Goal: Information Seeking & Learning: Learn about a topic

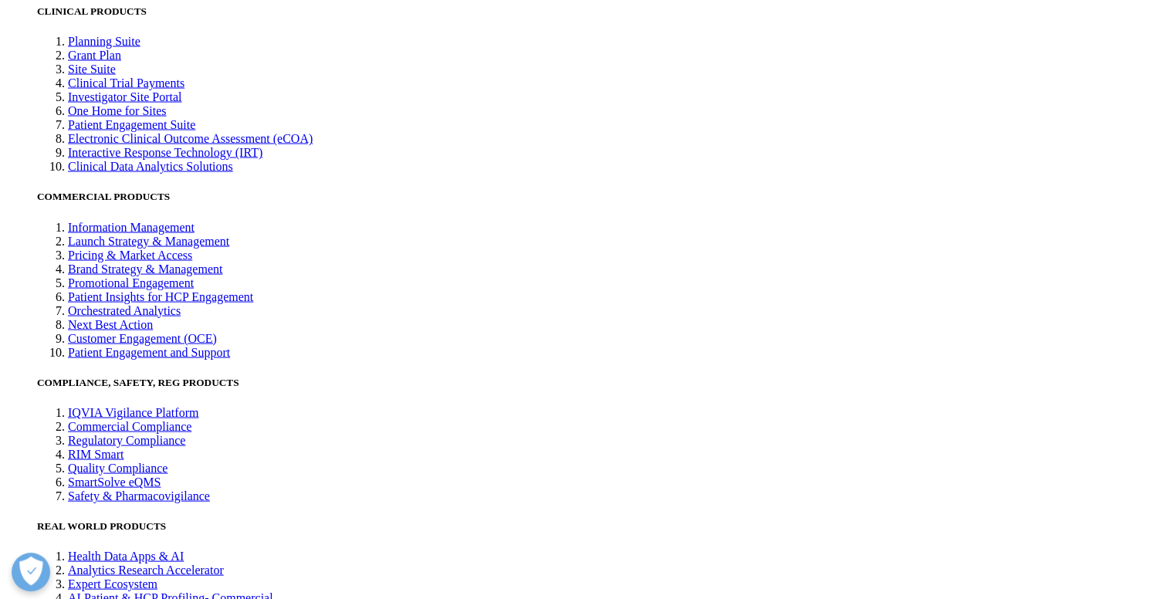
scroll to position [3122, 0]
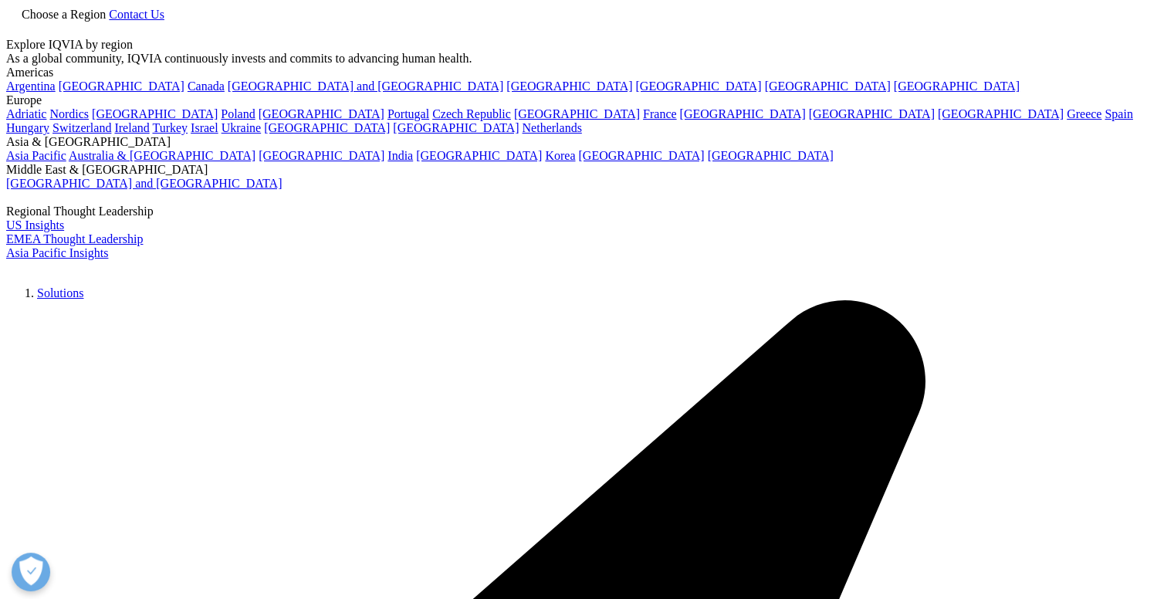
type input "Market Mix Modelling"
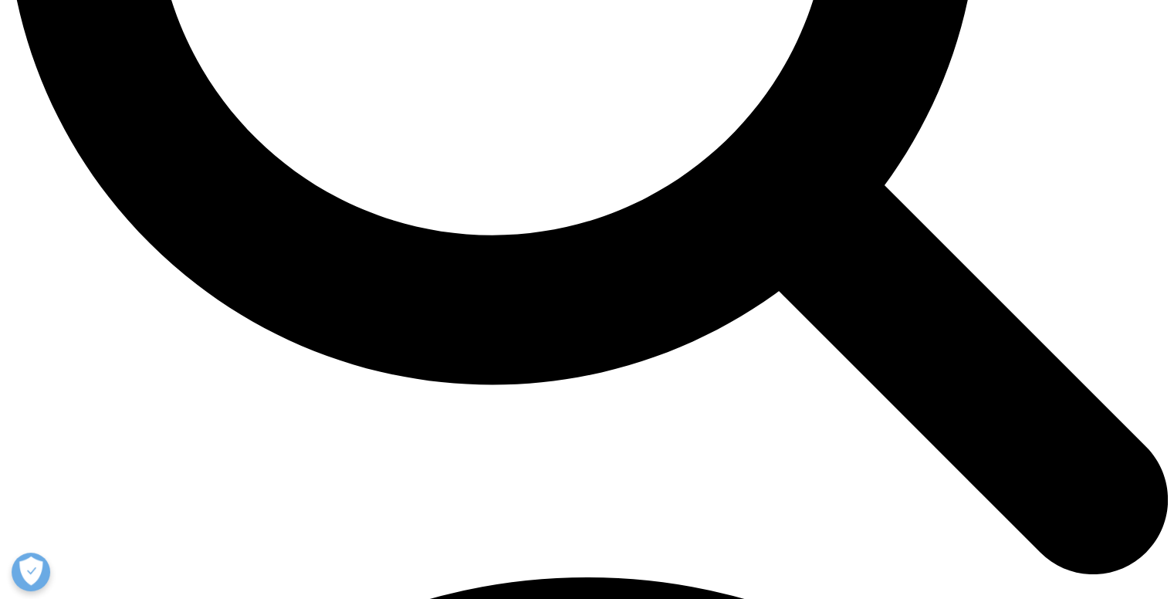
scroll to position [1776, 0]
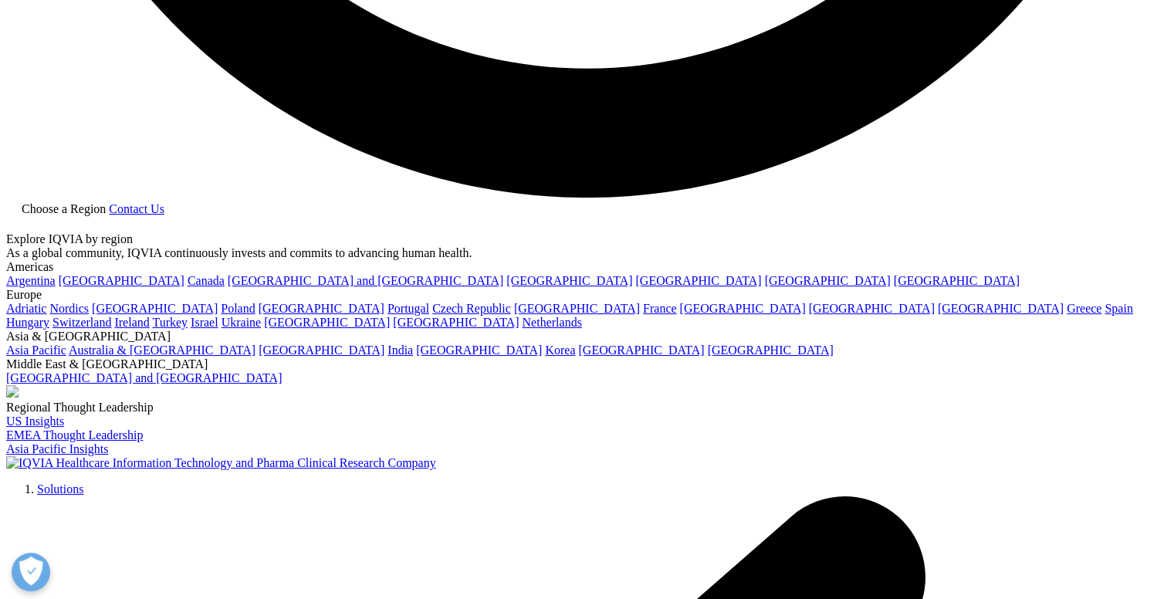
scroll to position [3356, 0]
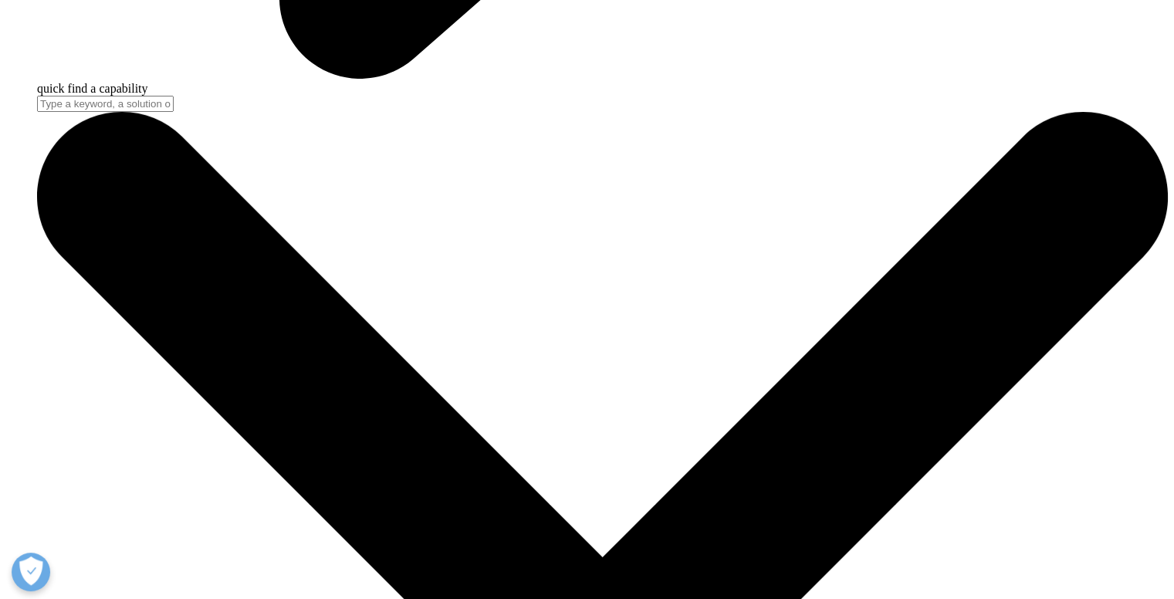
scroll to position [5030, 0]
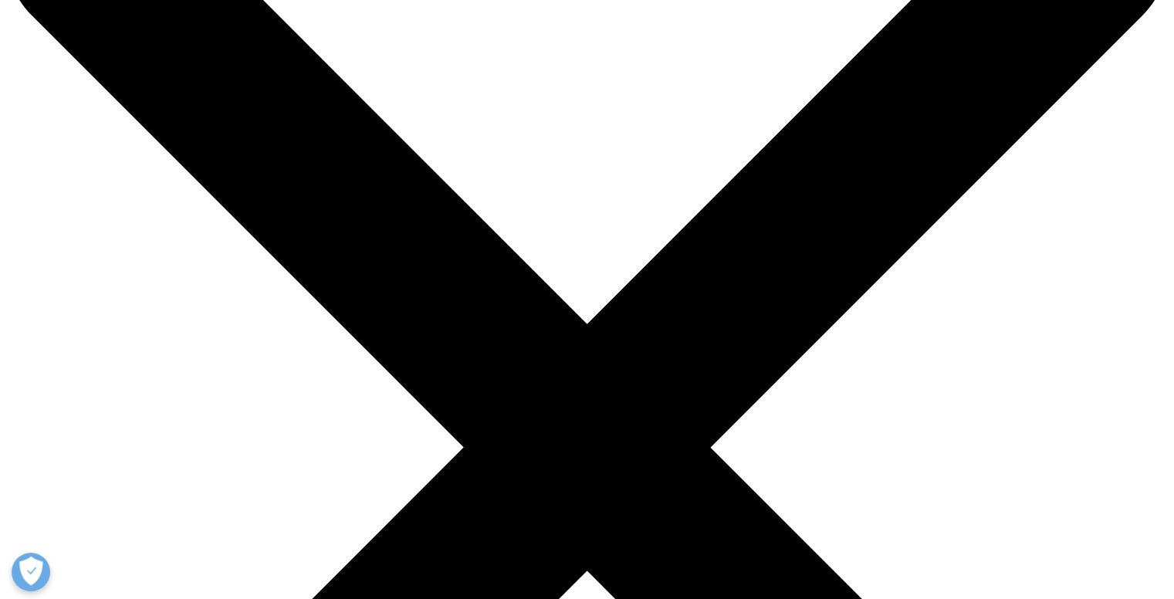
scroll to position [190, 0]
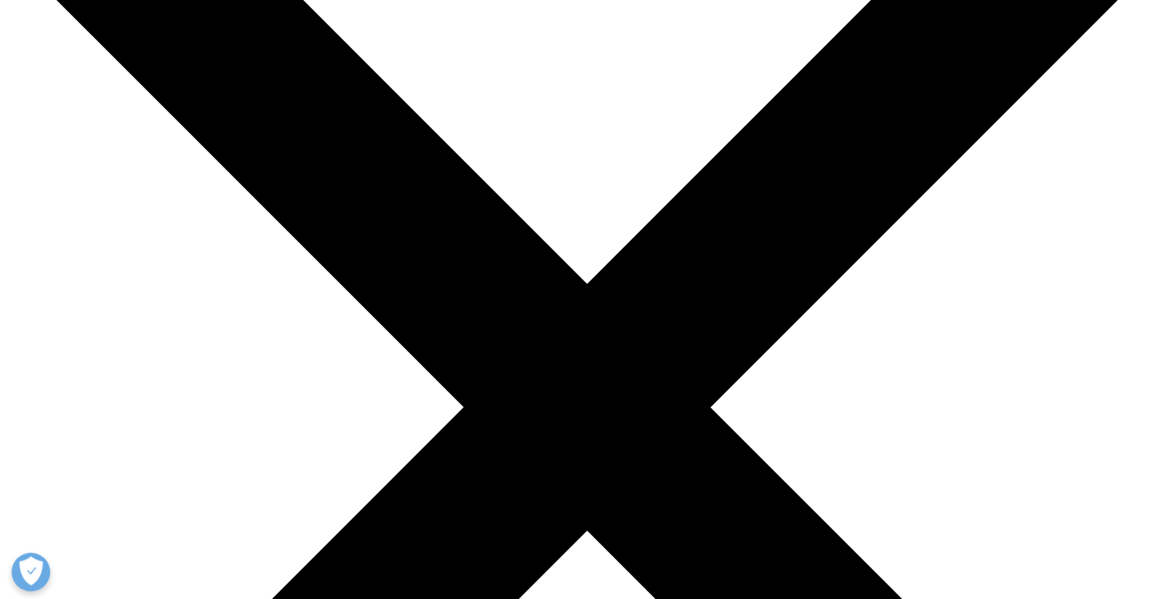
scroll to position [198, 0]
